Goal: Use online tool/utility: Utilize a website feature to perform a specific function

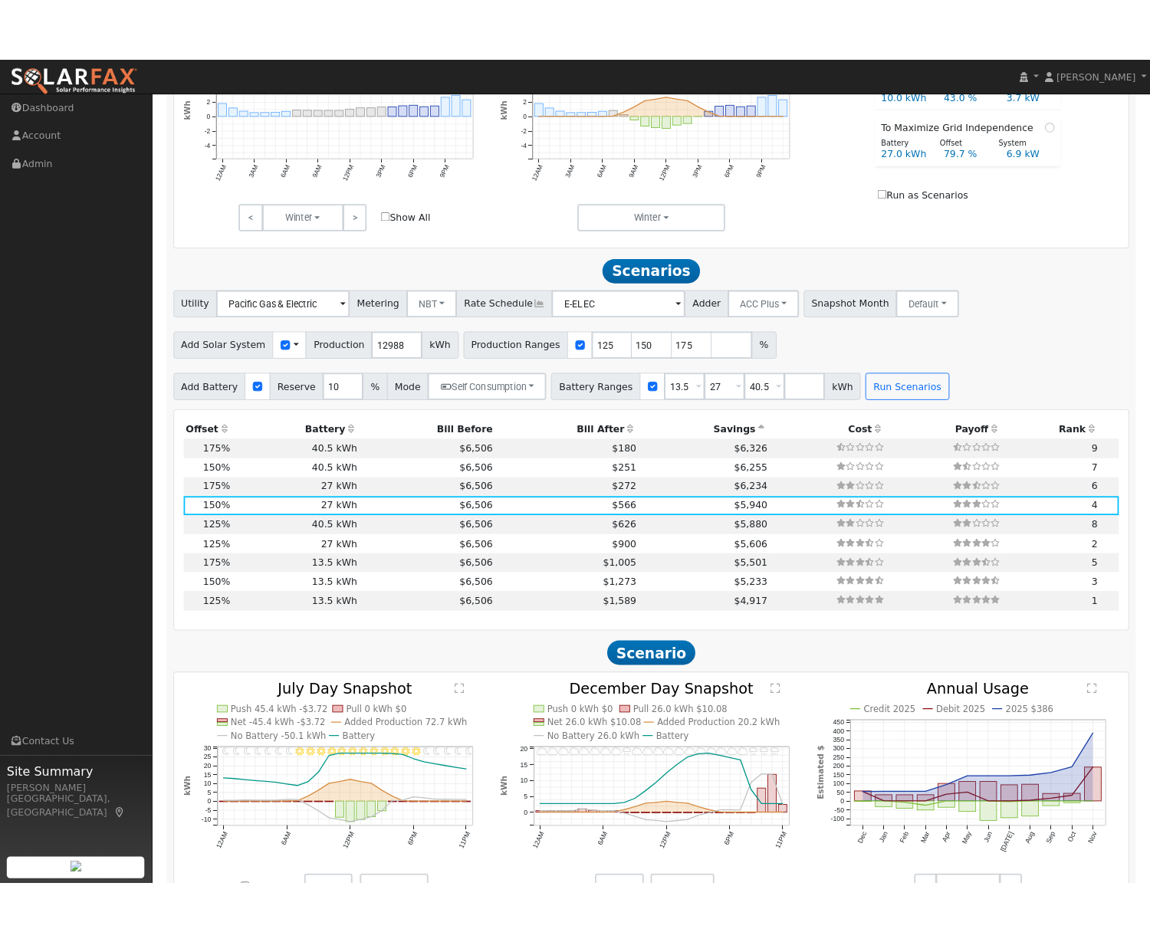
scroll to position [791, 0]
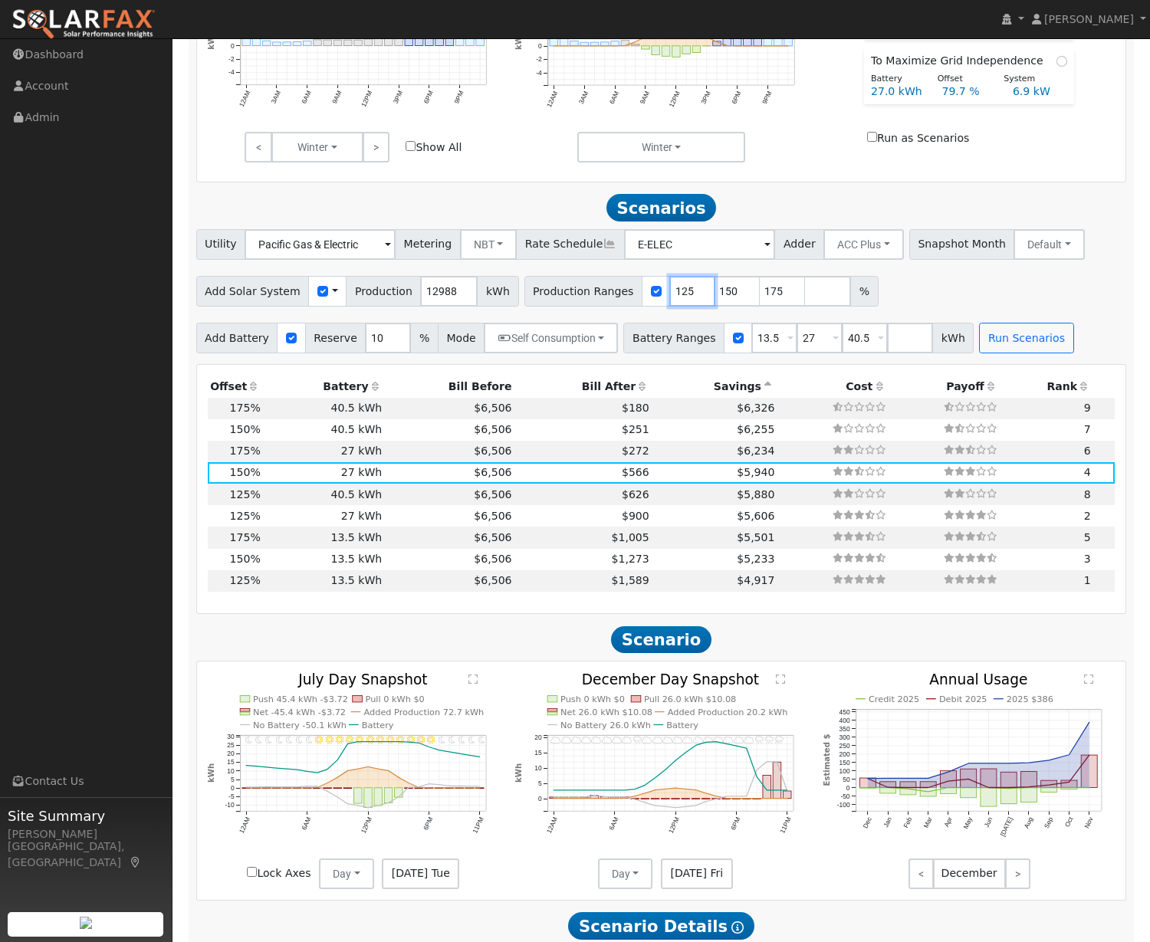
drag, startPoint x: 676, startPoint y: 298, endPoint x: 636, endPoint y: 298, distance: 39.1
click at [638, 298] on div "Production Ranges 125 150 175 %" at bounding box center [702, 291] width 354 height 31
type input "96"
drag, startPoint x: 719, startPoint y: 297, endPoint x: 692, endPoint y: 297, distance: 26.1
click at [692, 297] on div "Production Ranges 96 150 175 %" at bounding box center [702, 291] width 354 height 31
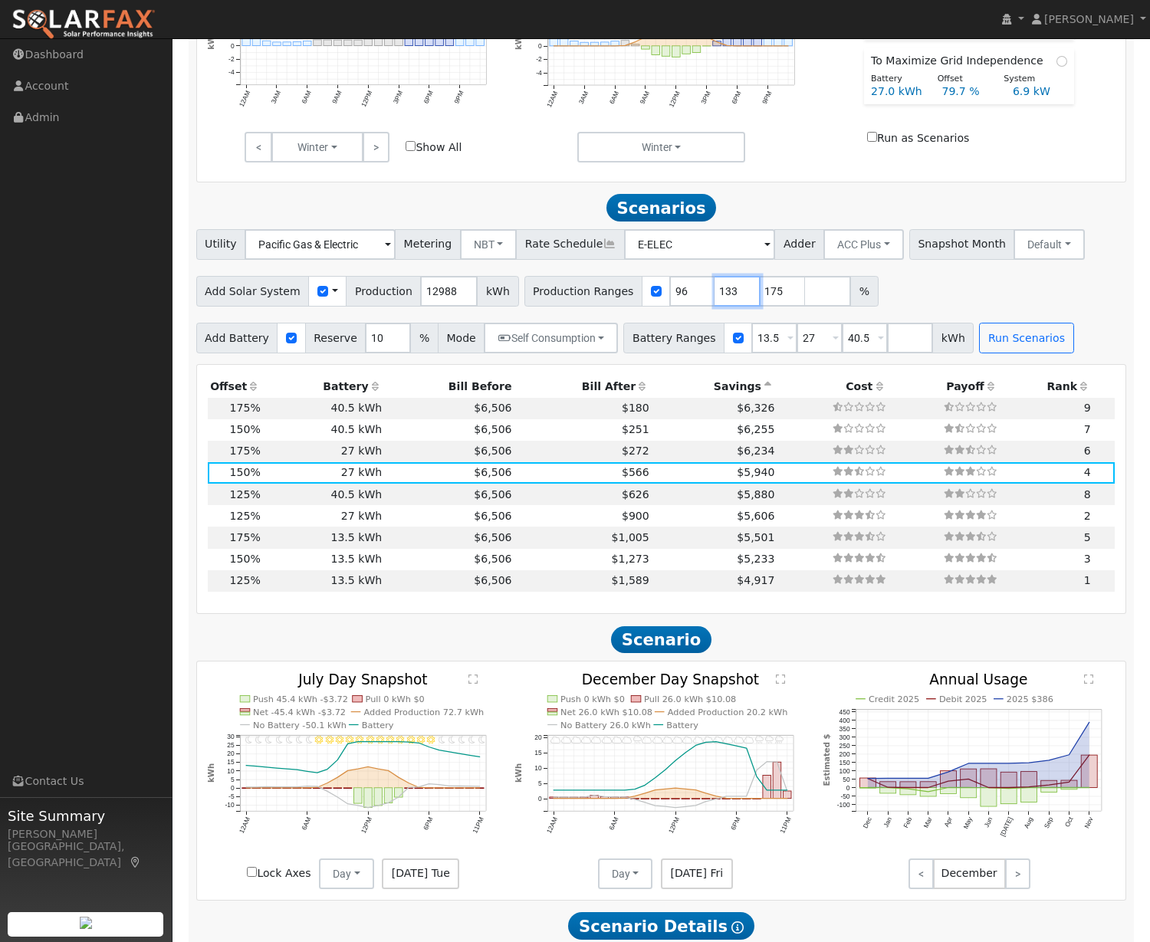
type input "133"
drag, startPoint x: 766, startPoint y: 298, endPoint x: 725, endPoint y: 298, distance: 40.6
click at [726, 298] on div "Production Ranges 96 133 175 %" at bounding box center [702, 291] width 354 height 31
type input "168"
click at [947, 292] on div "Add Solar System Use CSV Data Production 12988 kWh Production Ranges 96 133 168…" at bounding box center [661, 289] width 936 height 36
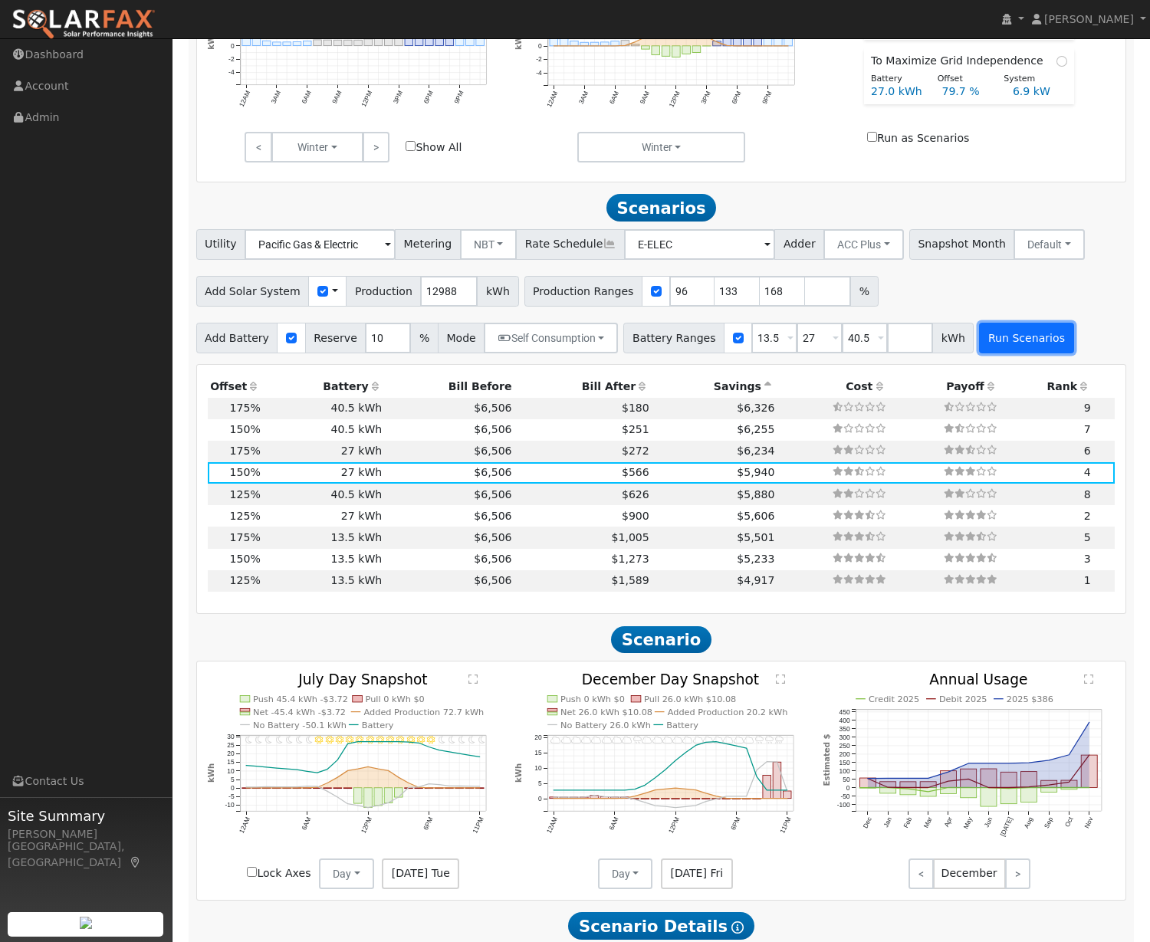
click at [1028, 338] on button "Run Scenarios" at bounding box center [1026, 338] width 94 height 31
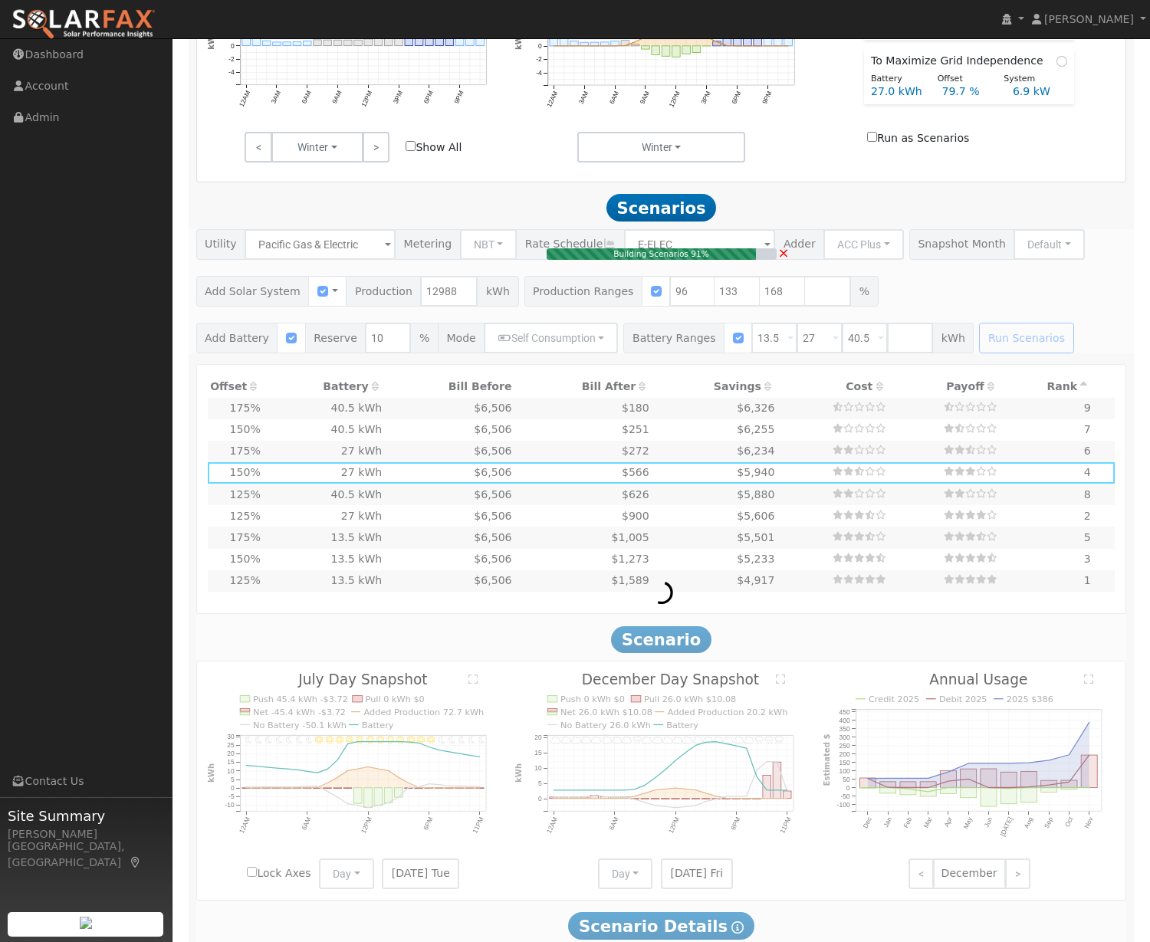
type input "$25,767"
type input "$13,635"
type input "$11,821"
type input "8.3"
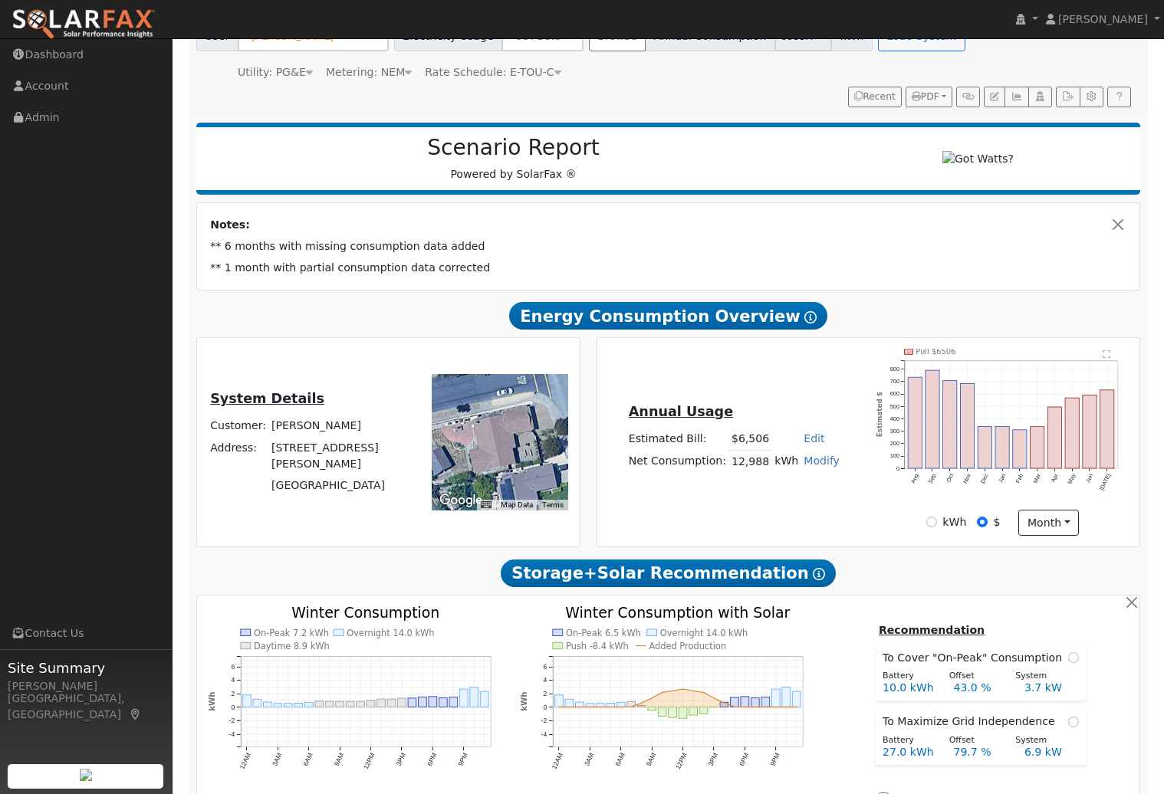
scroll to position [128, 0]
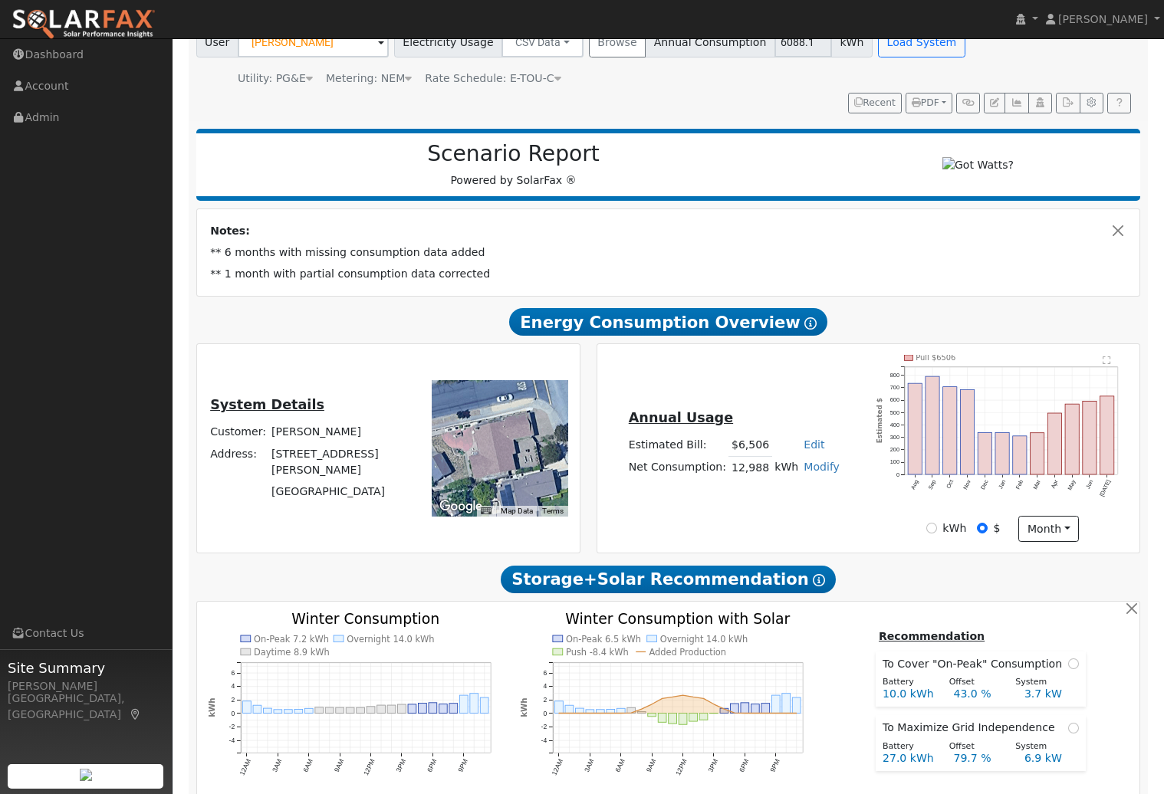
click at [1109, 365] on text "" at bounding box center [1107, 360] width 8 height 9
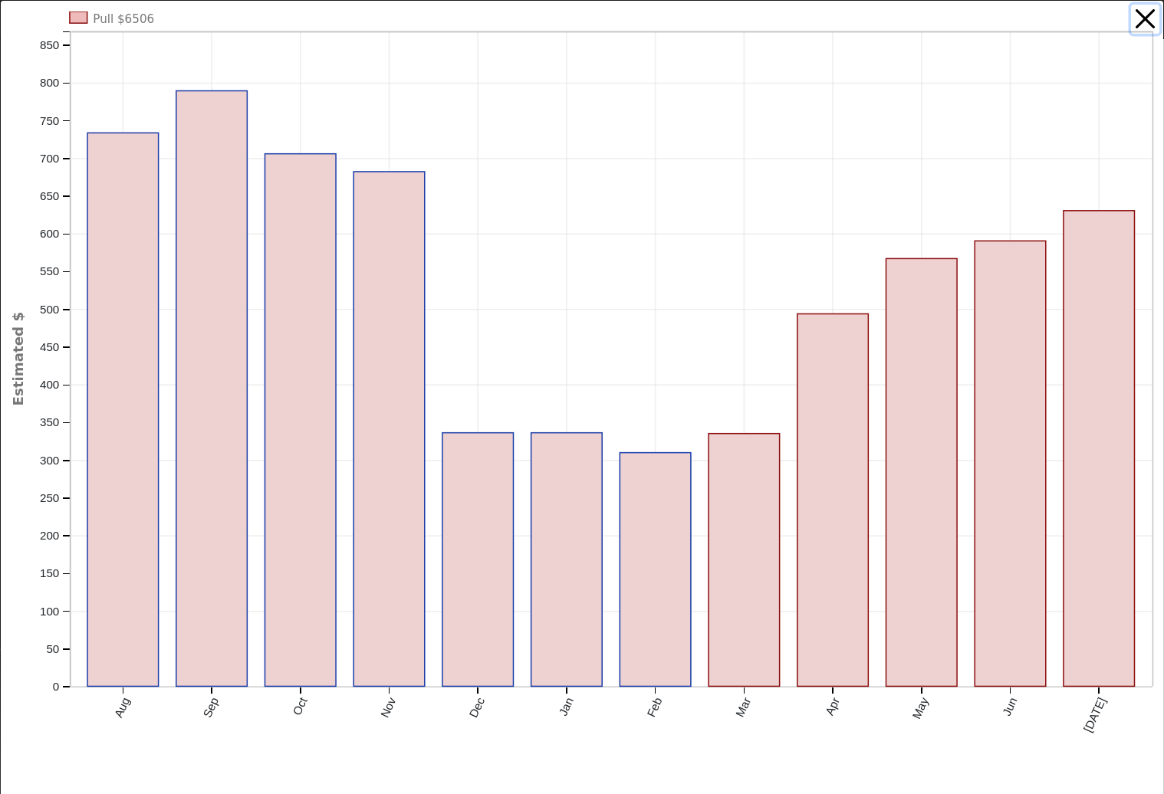
click at [1150, 18] on button "button" at bounding box center [1145, 19] width 29 height 29
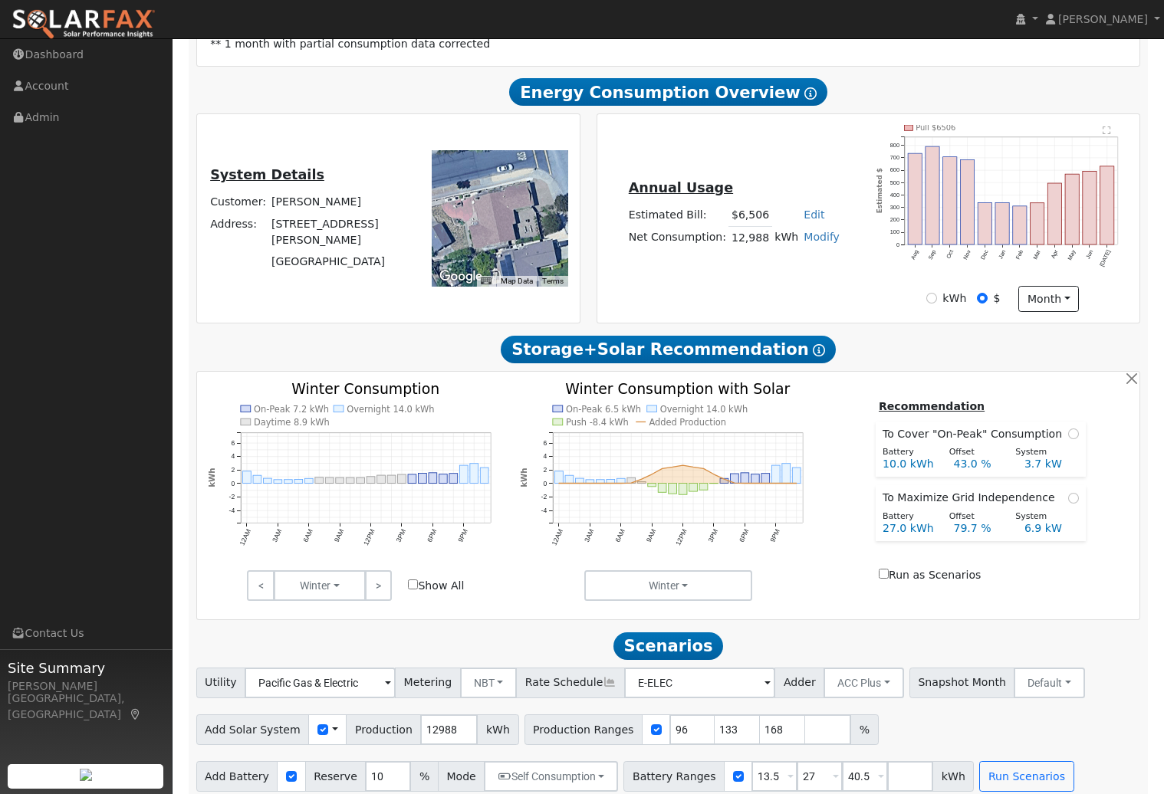
scroll to position [364, 0]
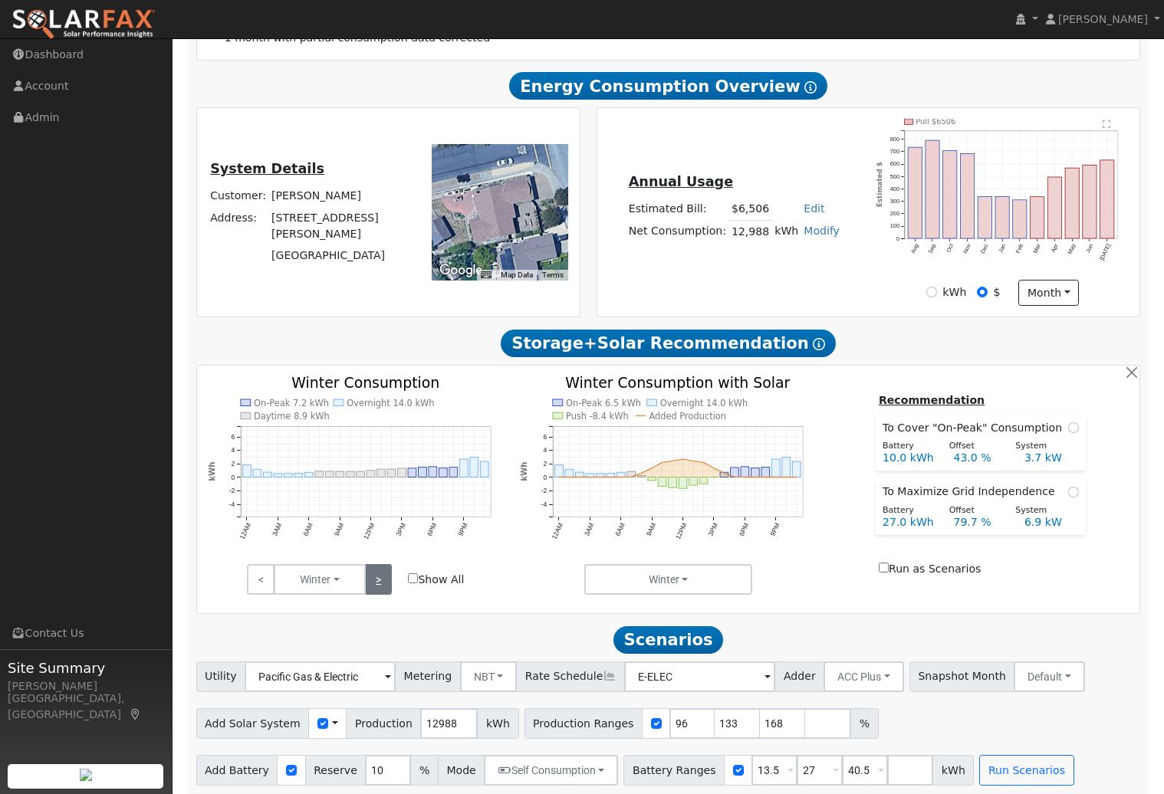
click at [390, 584] on link ">" at bounding box center [378, 579] width 27 height 31
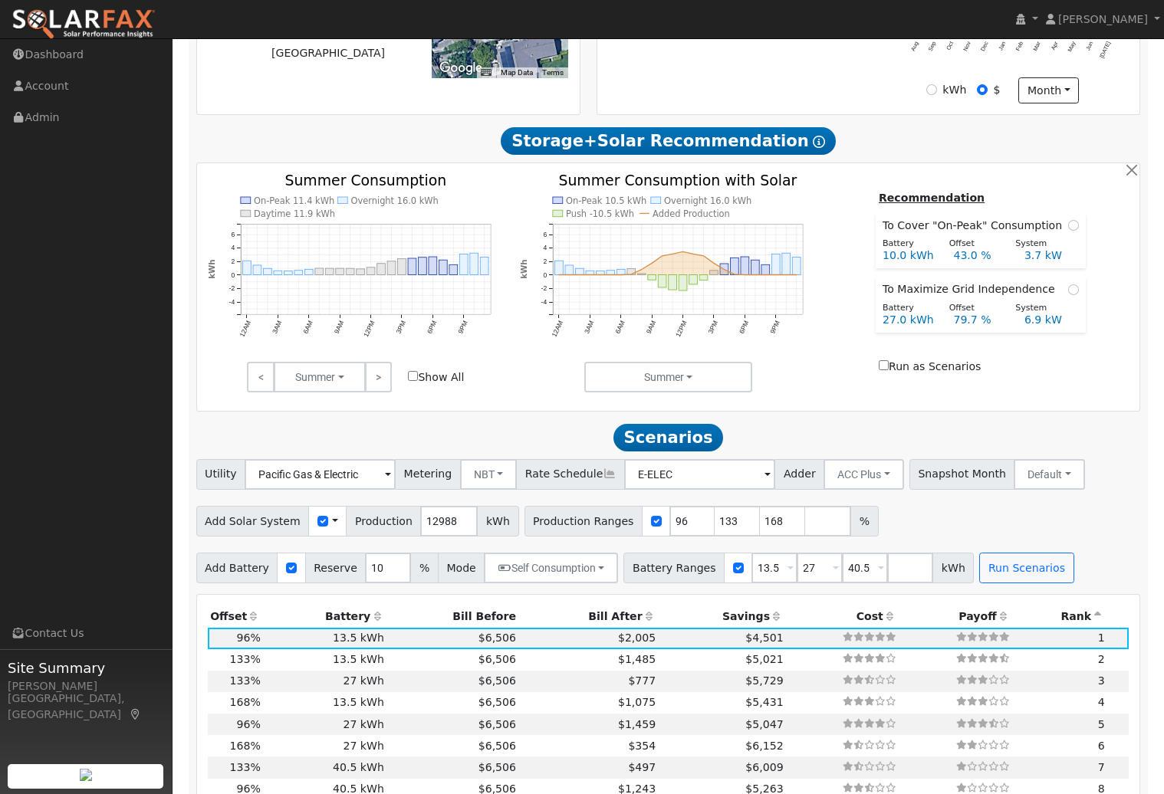
scroll to position [567, 0]
drag, startPoint x: 673, startPoint y: 528, endPoint x: 640, endPoint y: 528, distance: 33.7
click at [640, 528] on div "Production Ranges 96 133 168 %" at bounding box center [702, 520] width 354 height 31
type input "102"
type input "141"
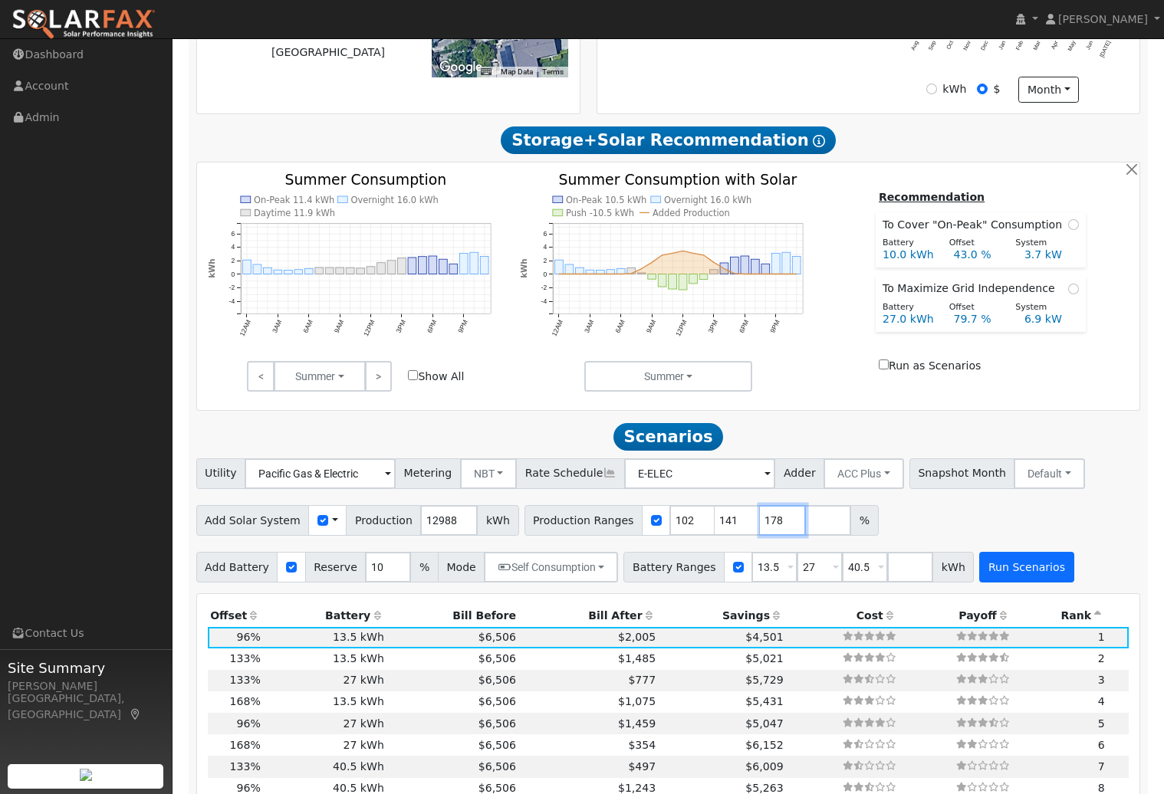
type input "178"
click at [1034, 576] on button "Run Scenarios" at bounding box center [1026, 567] width 94 height 31
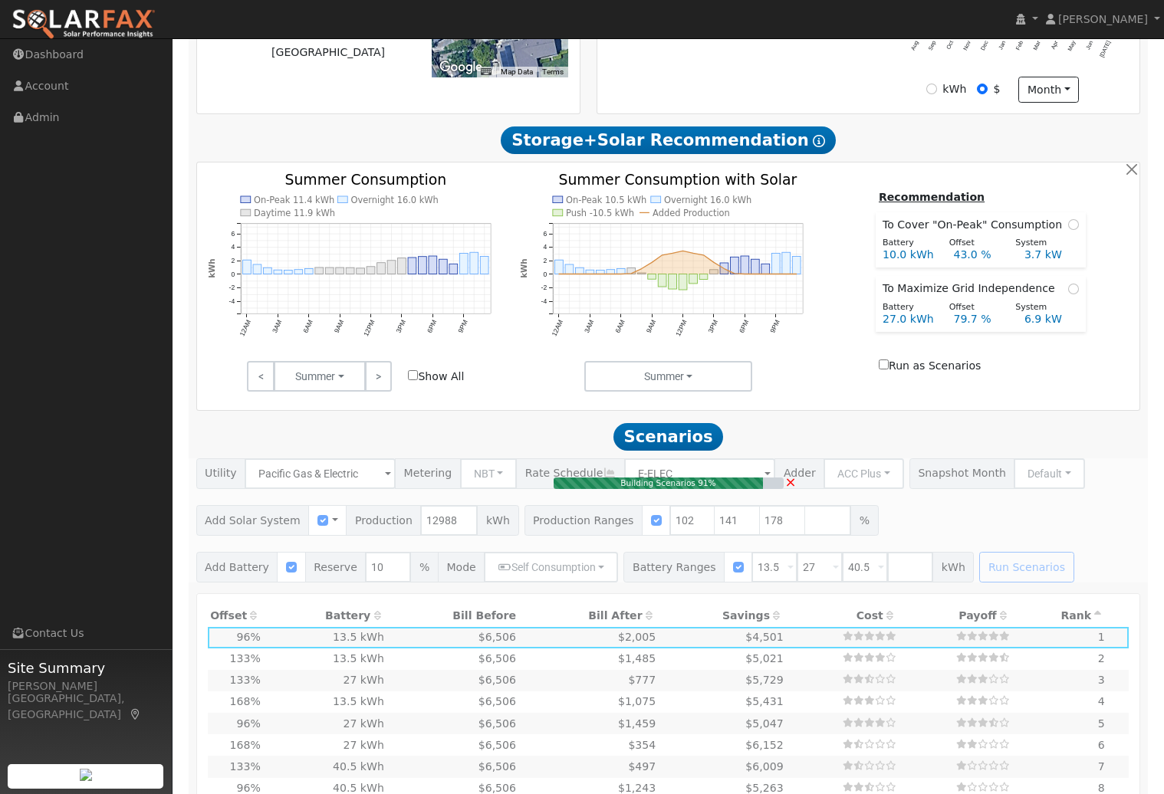
type input "$27,379"
type input "$12,304"
type input "8.8"
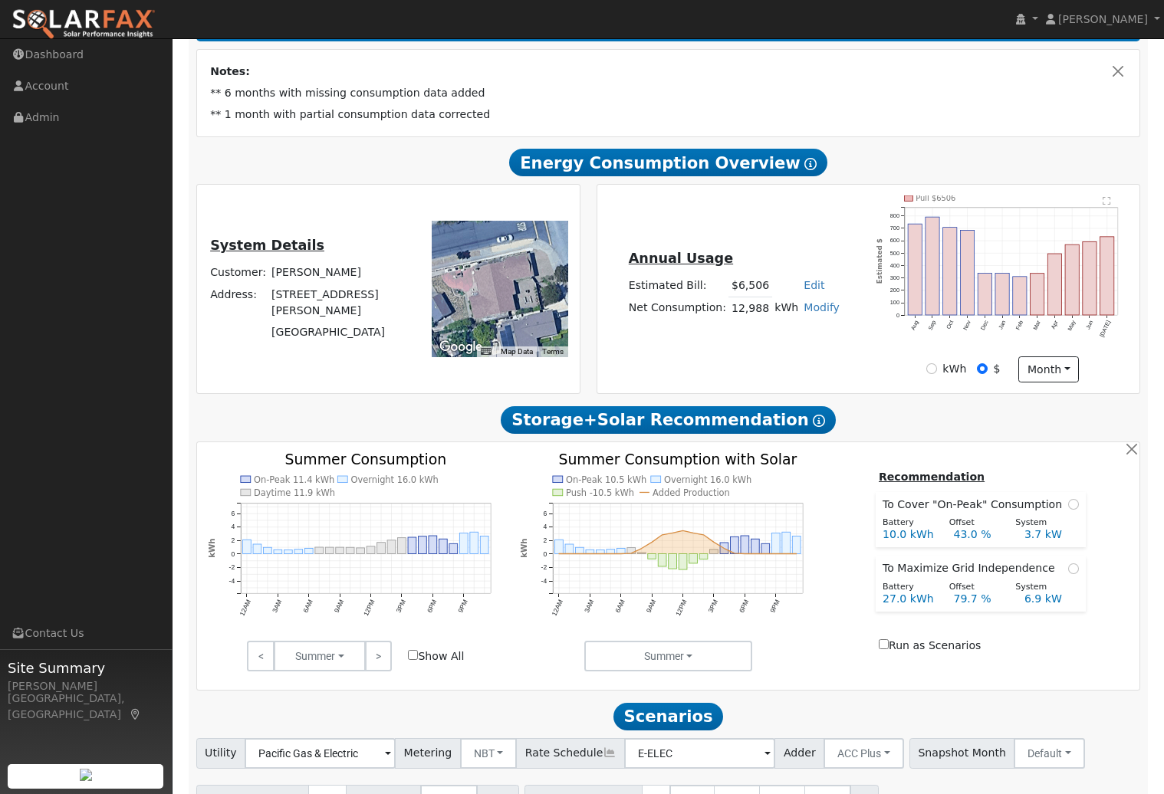
scroll to position [304, 0]
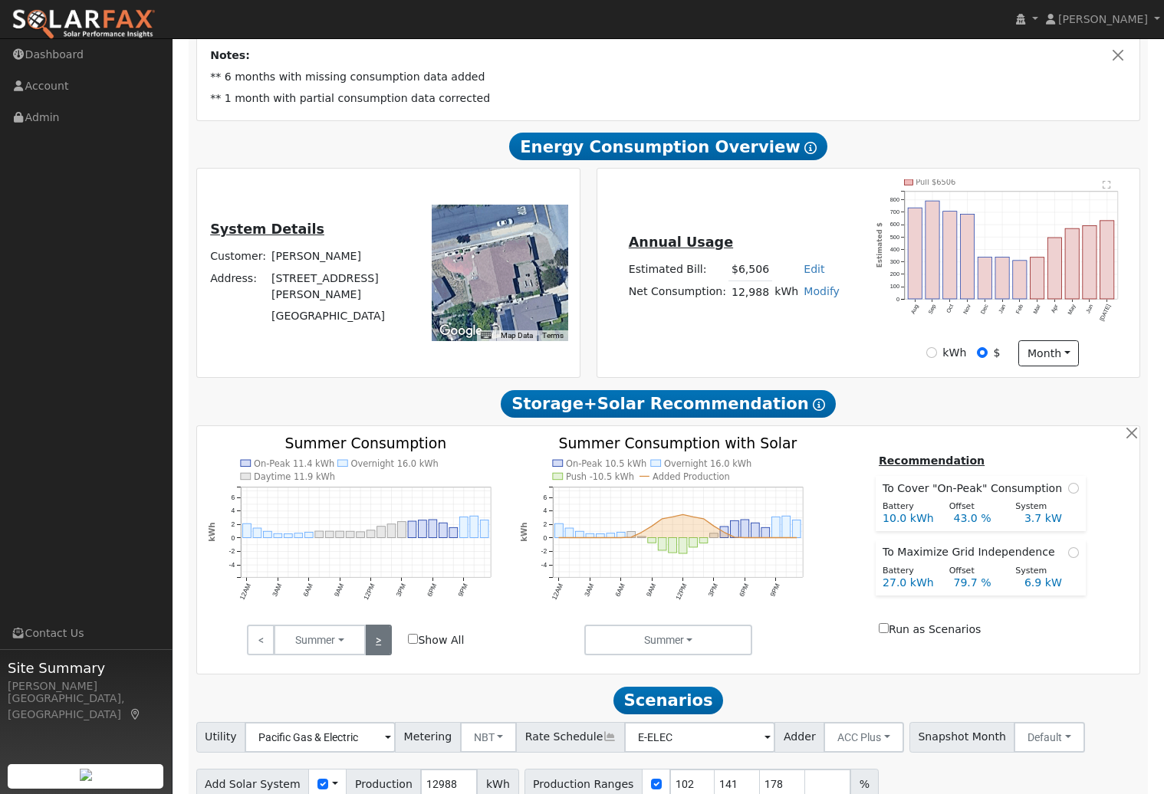
click at [380, 653] on link ">" at bounding box center [378, 640] width 27 height 31
click at [377, 649] on link ">" at bounding box center [378, 640] width 27 height 31
click at [383, 656] on link ">" at bounding box center [378, 640] width 27 height 31
click at [375, 643] on link ">" at bounding box center [378, 640] width 27 height 31
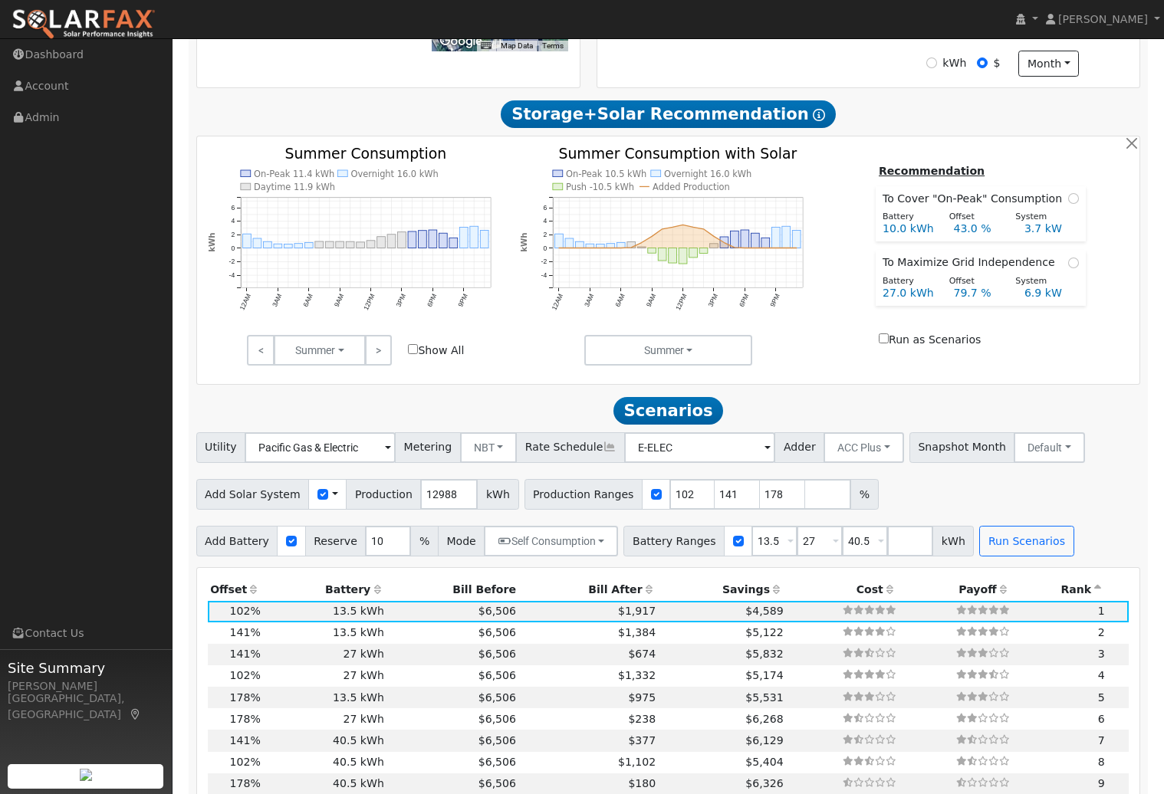
scroll to position [623, 0]
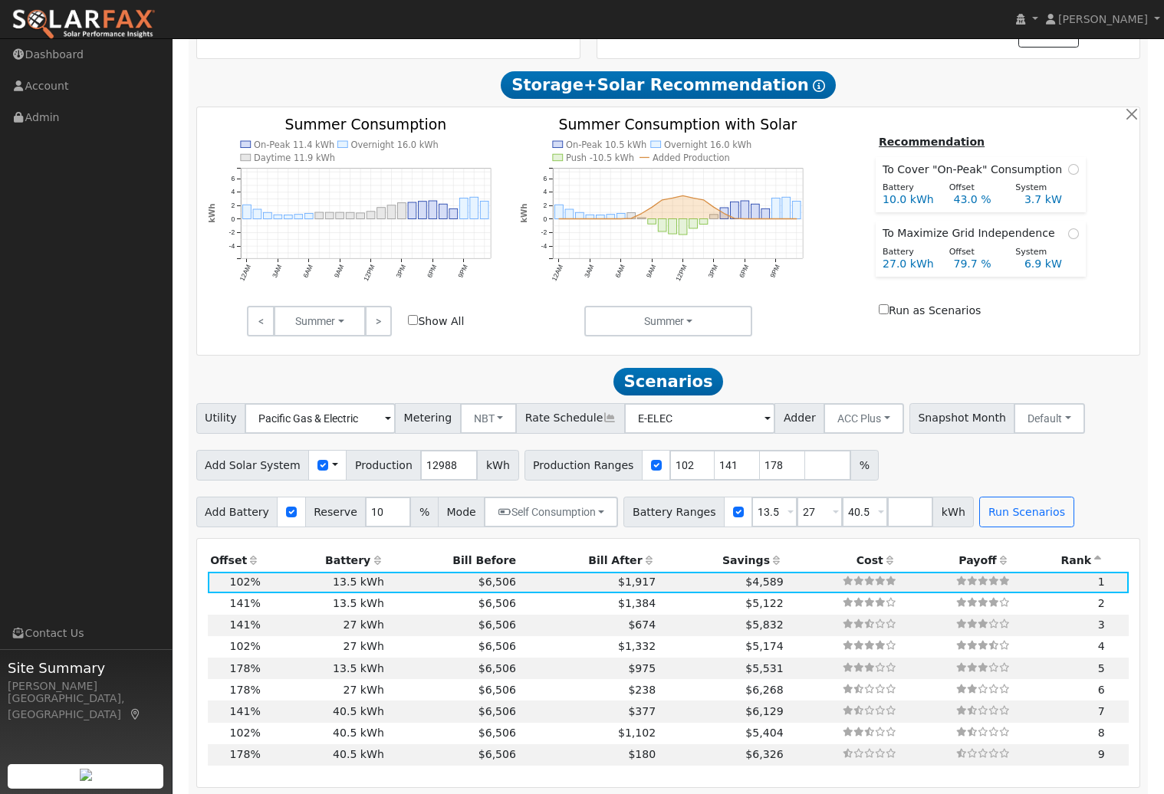
click at [770, 563] on icon at bounding box center [777, 560] width 14 height 11
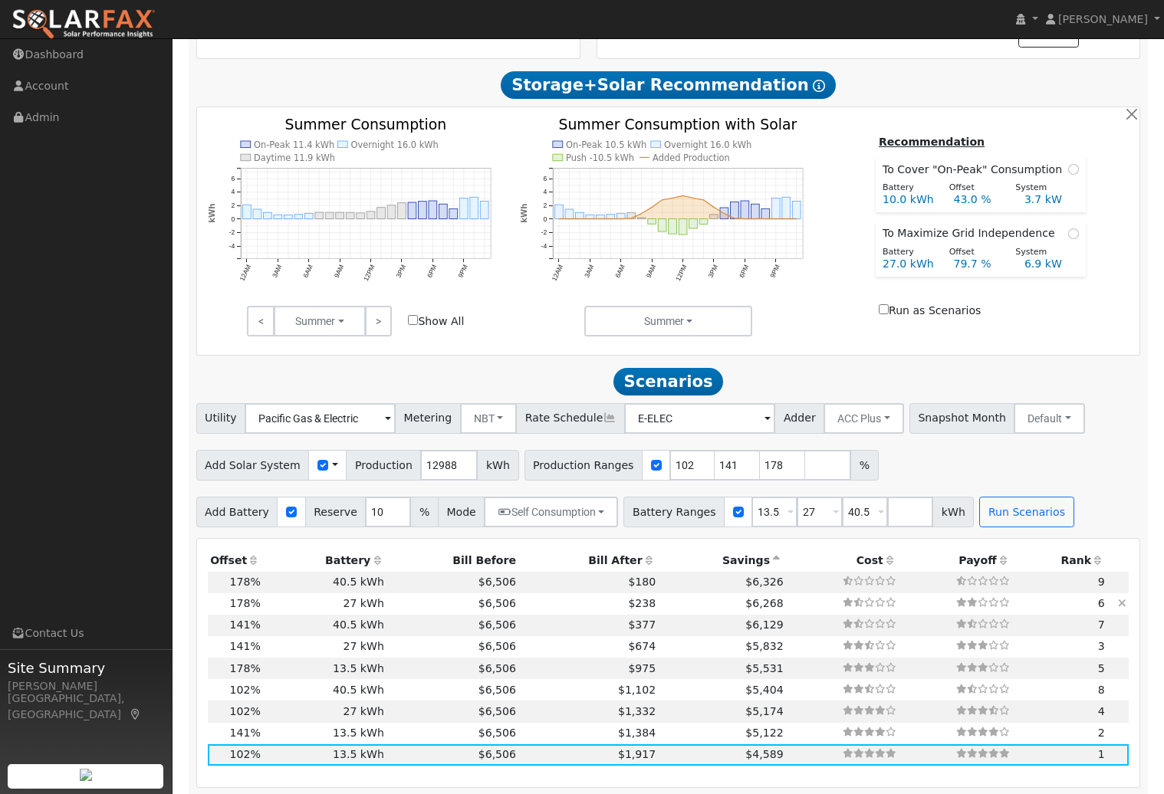
click at [659, 607] on td "$6,268" at bounding box center [722, 604] width 127 height 21
type input "$47,779"
type input "$27,270"
type input "$22,515"
type input "15.4"
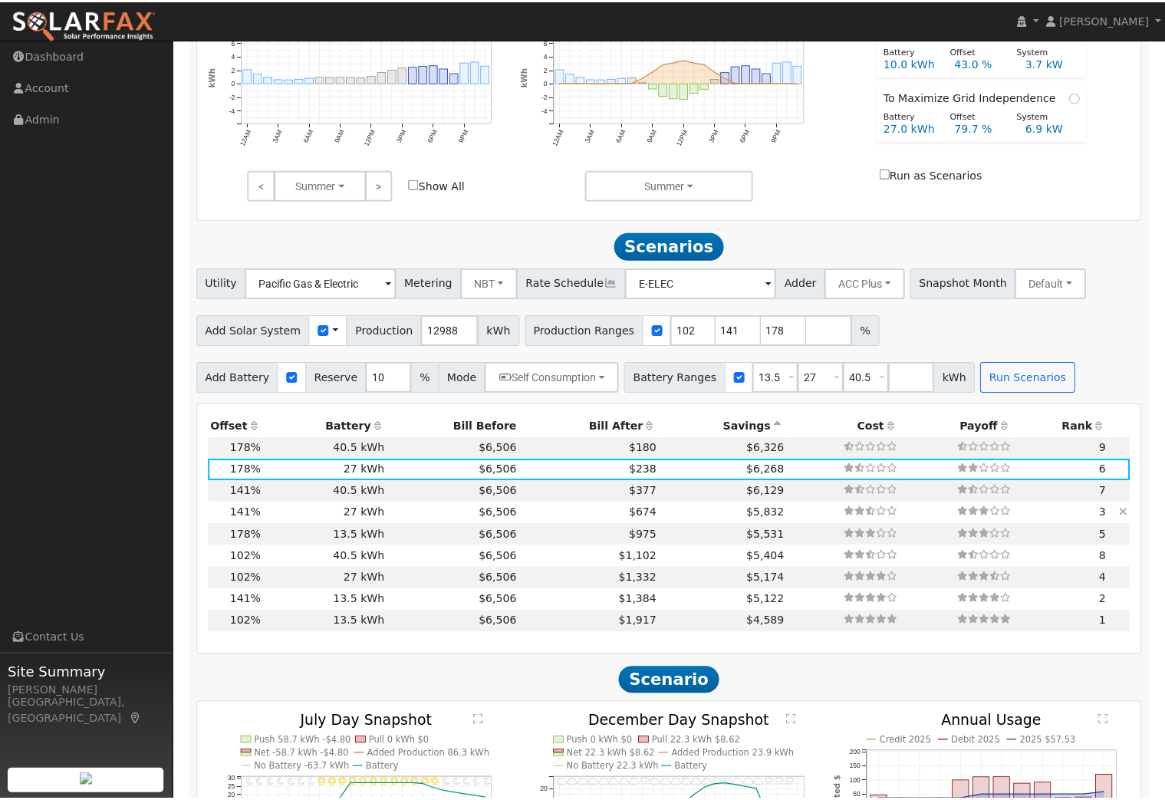
scroll to position [755, 0]
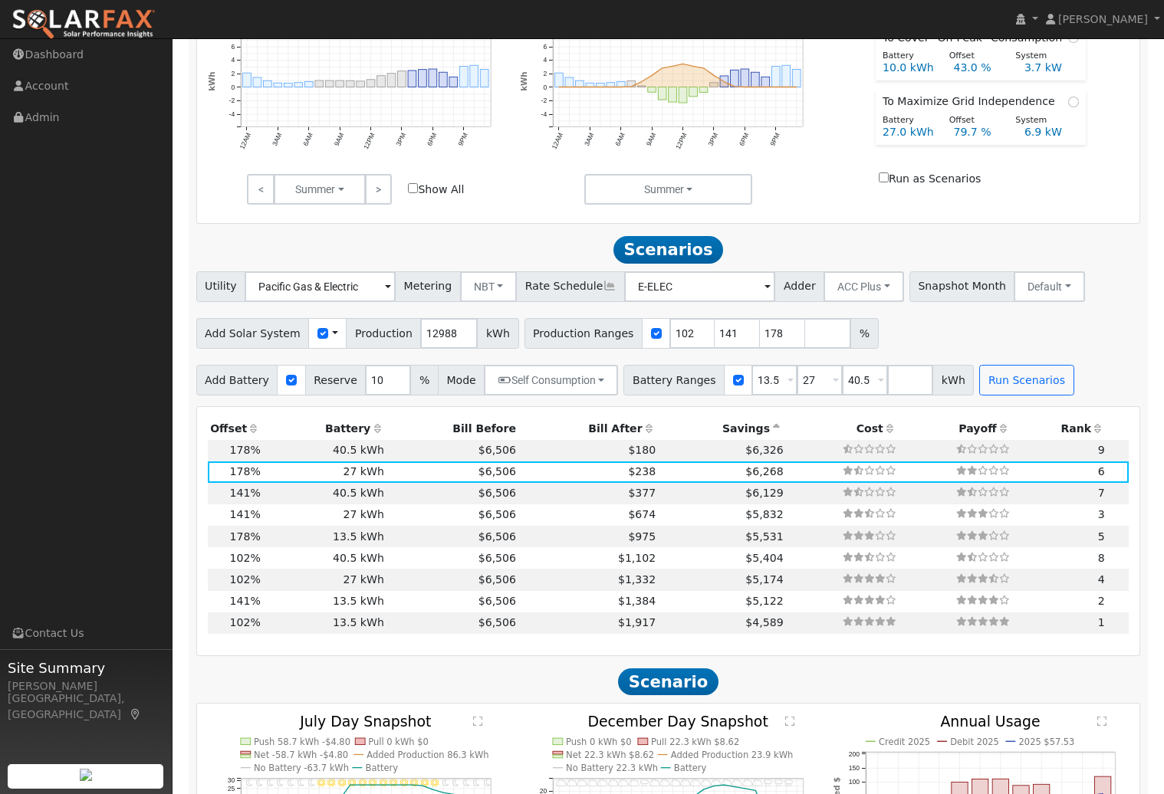
click at [603, 291] on icon at bounding box center [610, 286] width 14 height 11
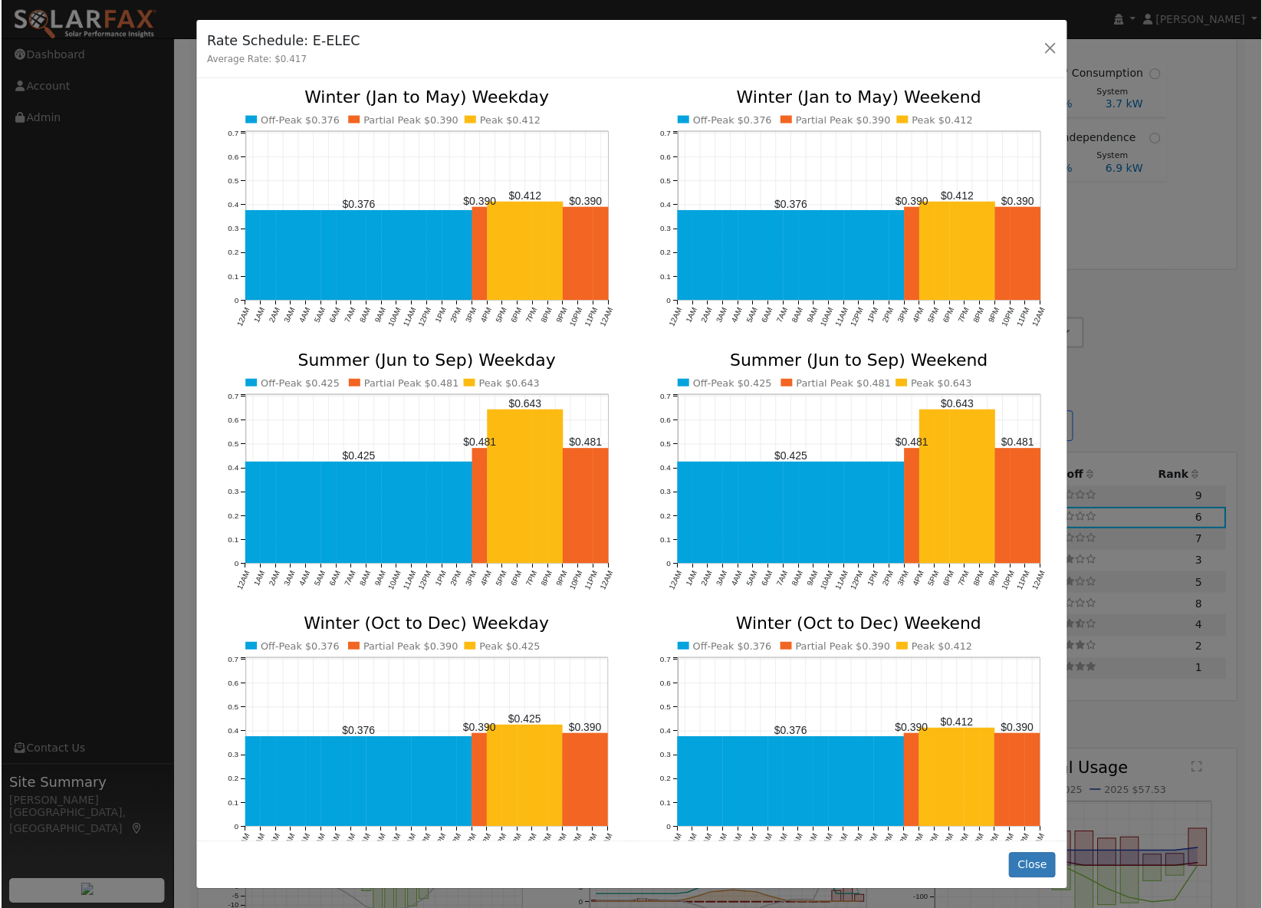
scroll to position [745, 0]
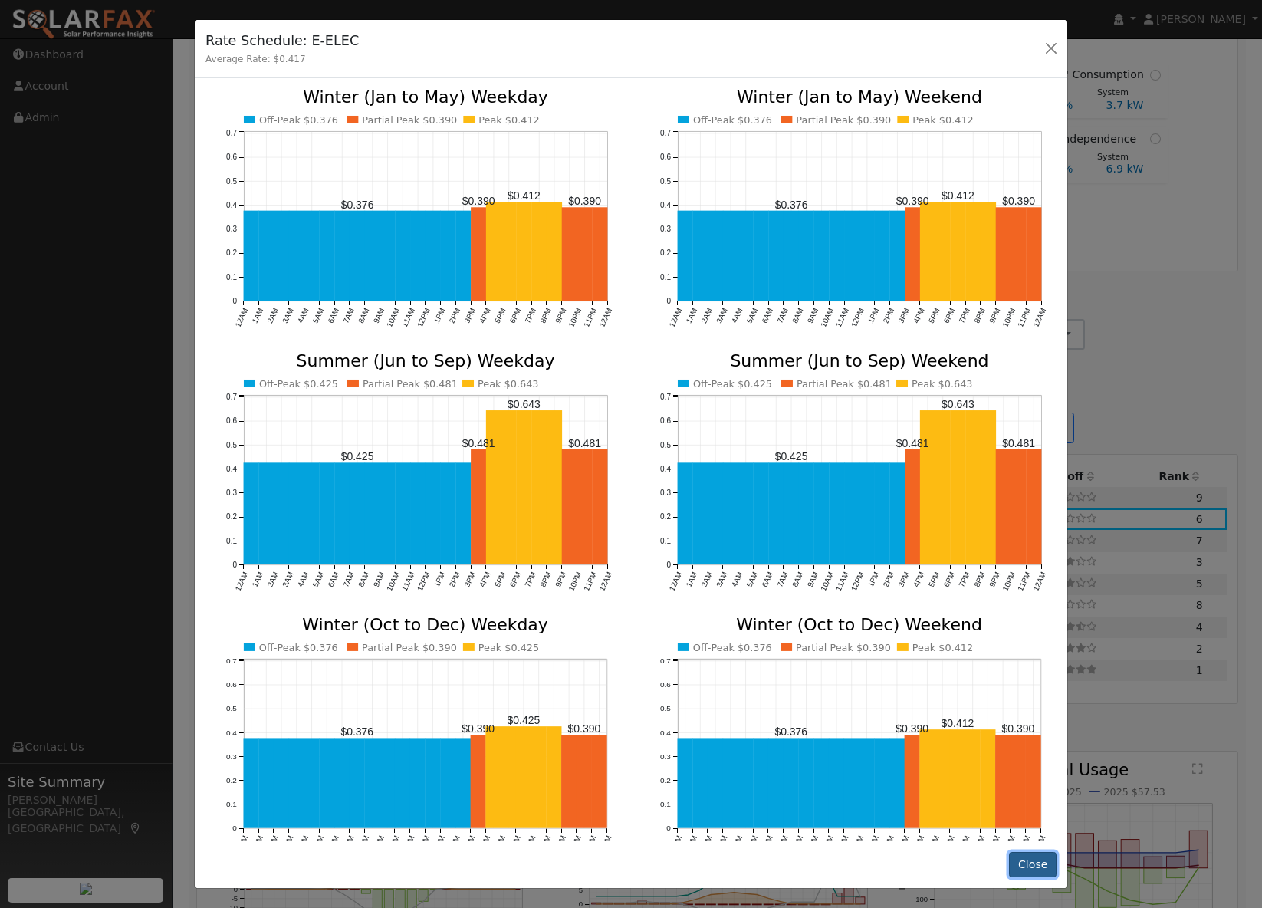
click at [1021, 858] on button "Close" at bounding box center [1032, 865] width 47 height 26
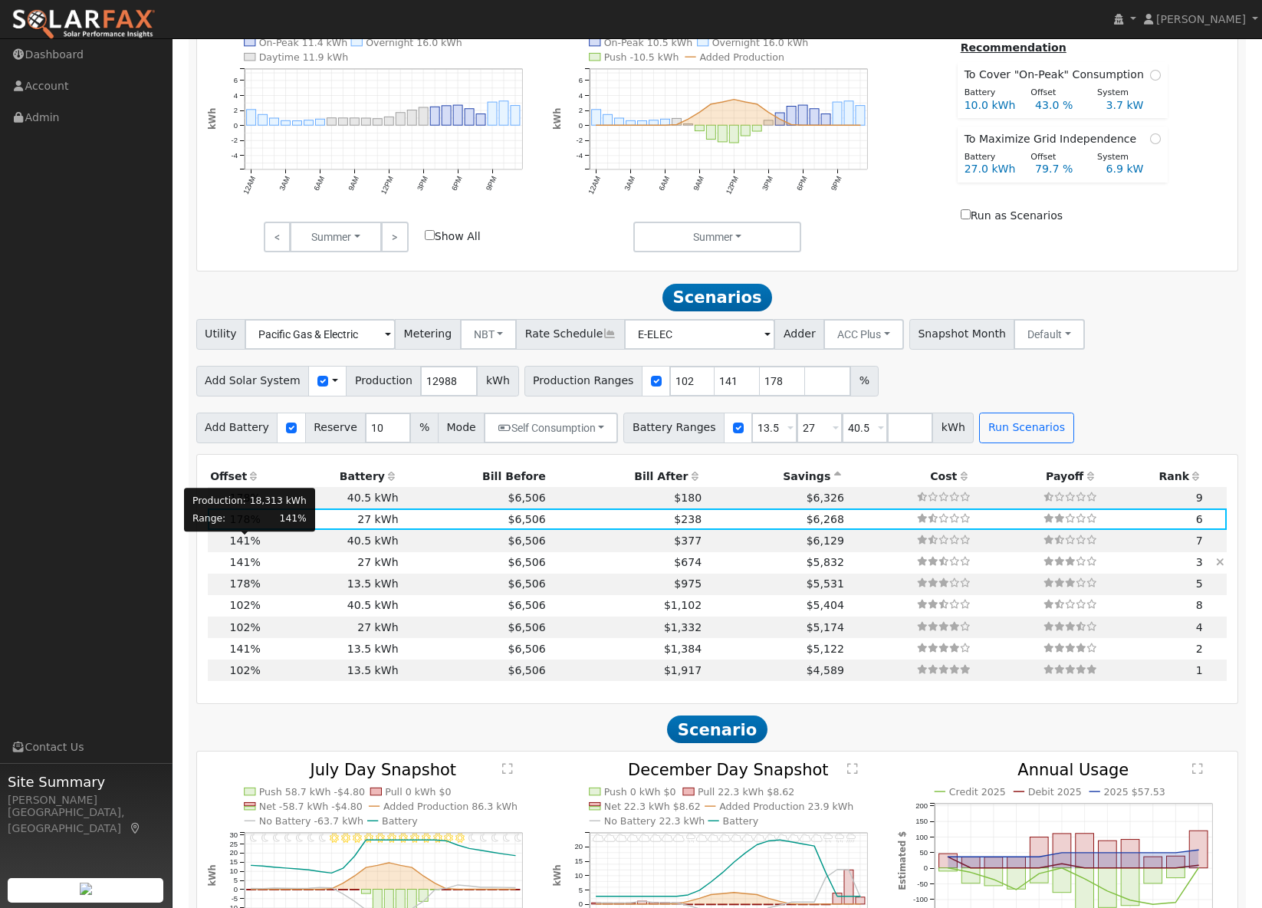
click at [249, 556] on span "141%" at bounding box center [245, 562] width 31 height 12
type input "$37,847"
type input "$19,535"
type input "12.2"
